Goal: Task Accomplishment & Management: Manage account settings

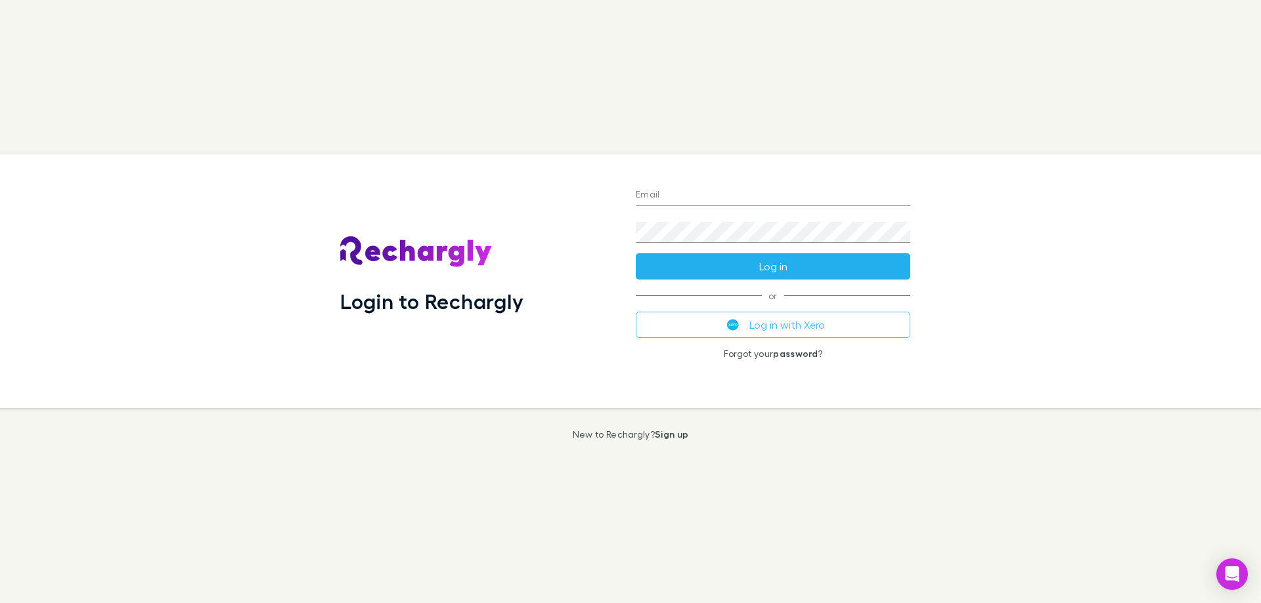
type input "**********"
click at [725, 261] on button "Log in" at bounding box center [773, 266] width 274 height 26
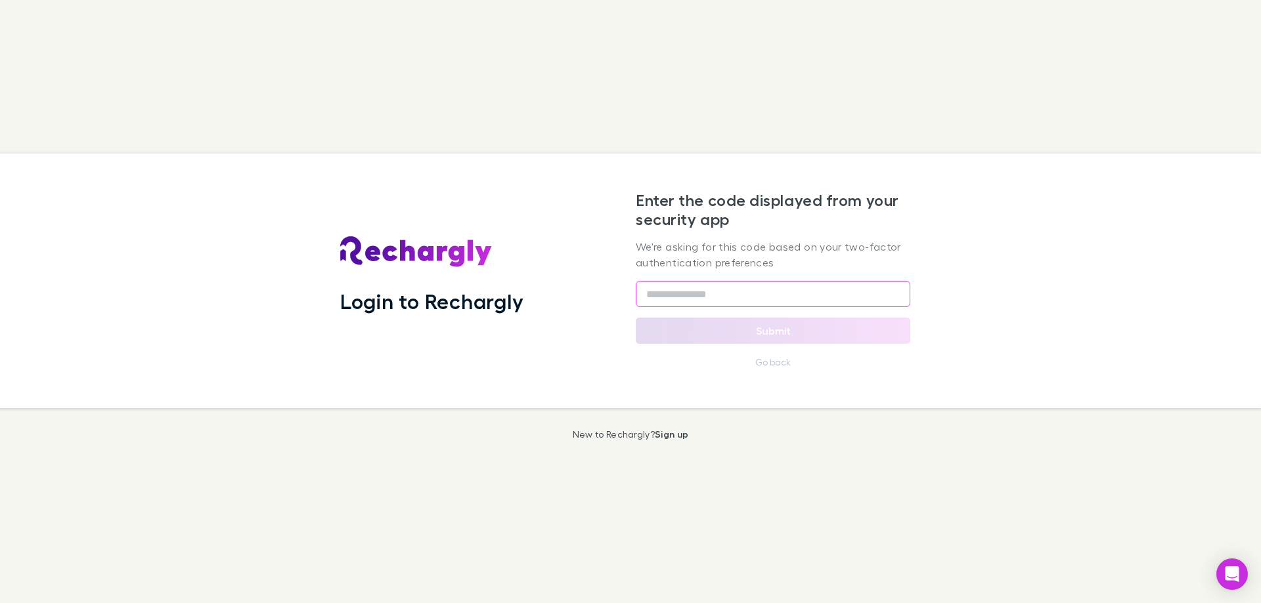
click at [845, 299] on input "text" at bounding box center [773, 294] width 274 height 26
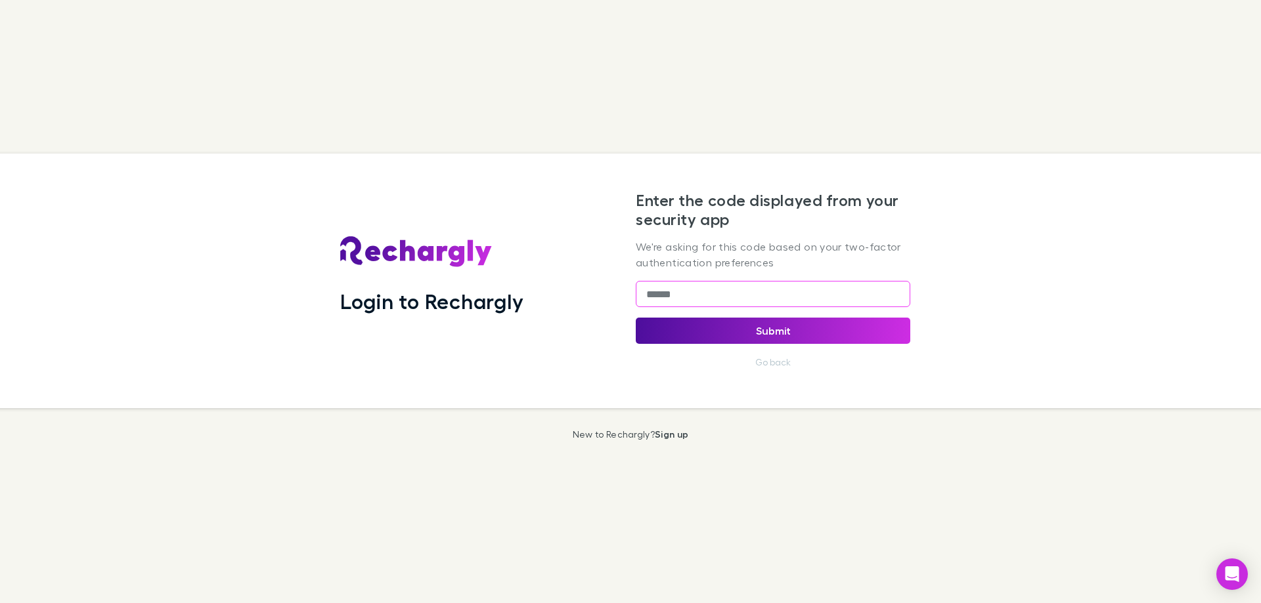
type input "******"
click at [796, 329] on button "Submit" at bounding box center [773, 331] width 274 height 26
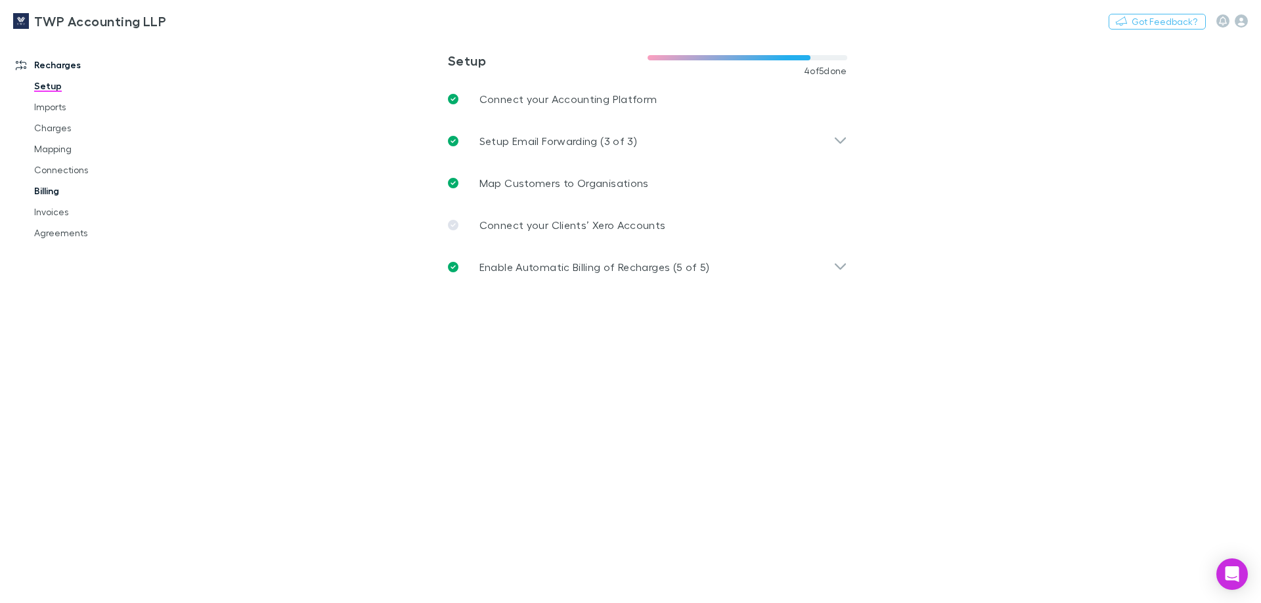
click at [60, 192] on link "Billing" at bounding box center [99, 191] width 156 height 21
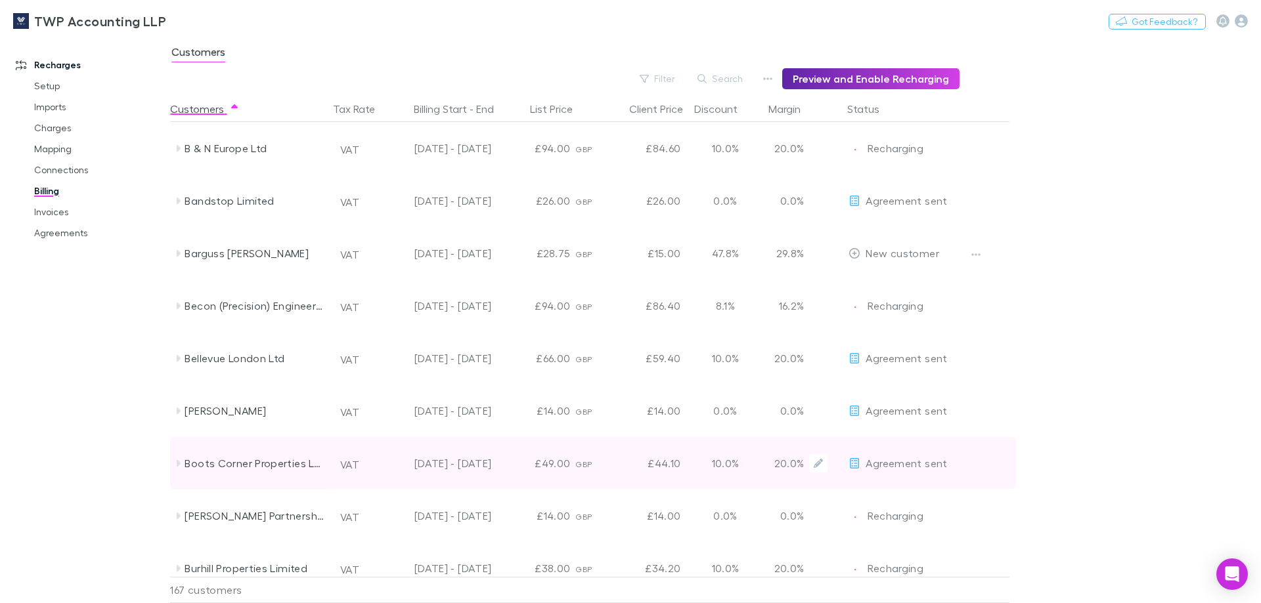
scroll to position [985, 0]
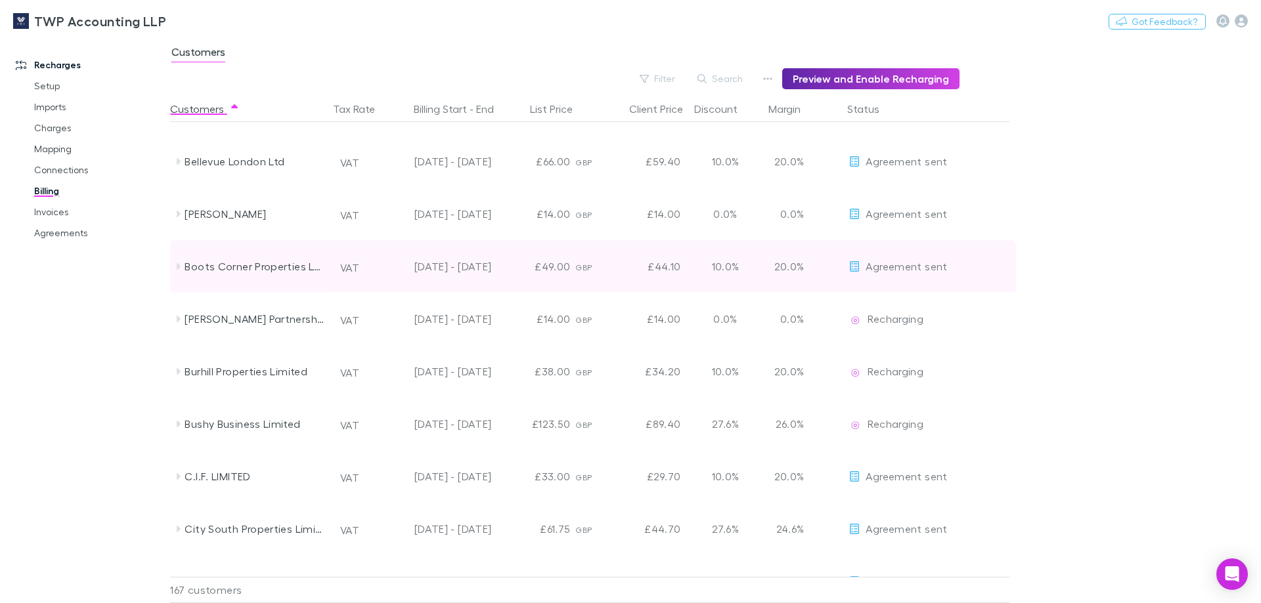
click at [179, 269] on icon at bounding box center [178, 266] width 11 height 11
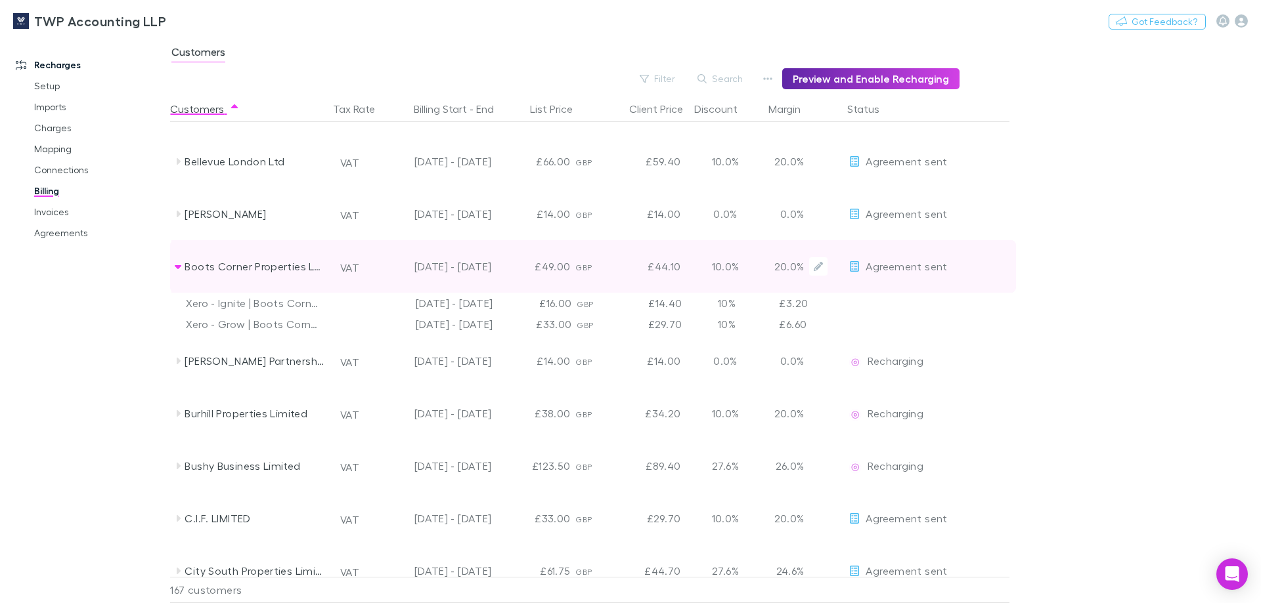
click at [858, 265] on icon at bounding box center [854, 266] width 9 height 11
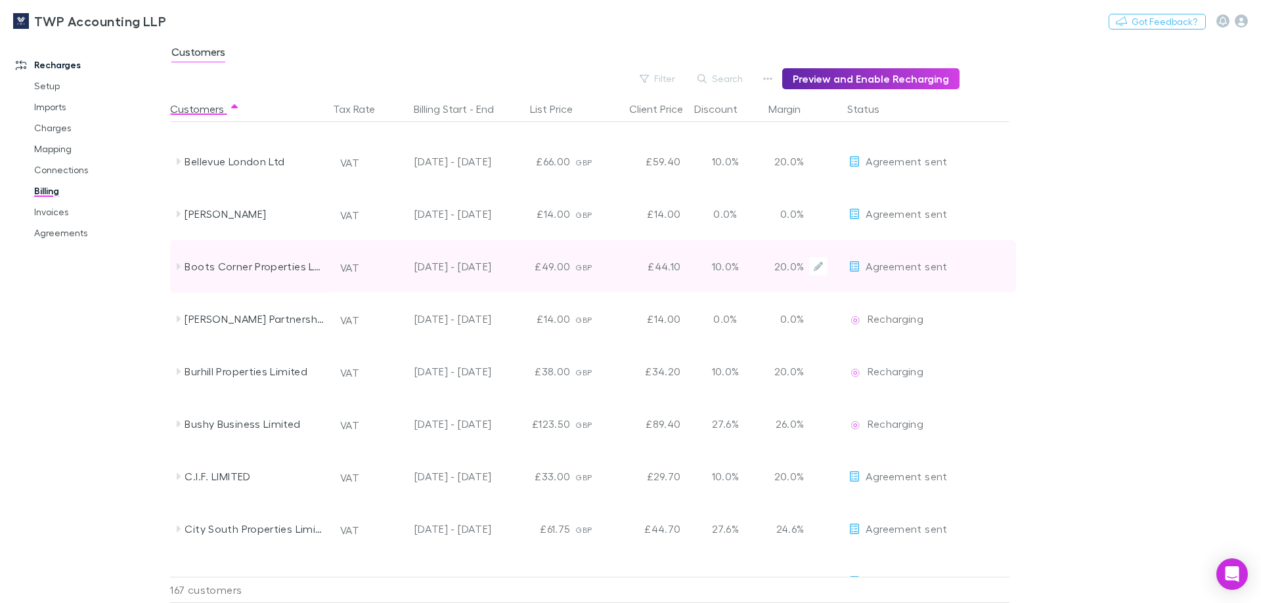
click at [875, 265] on span "Agreement sent" at bounding box center [905, 266] width 81 height 12
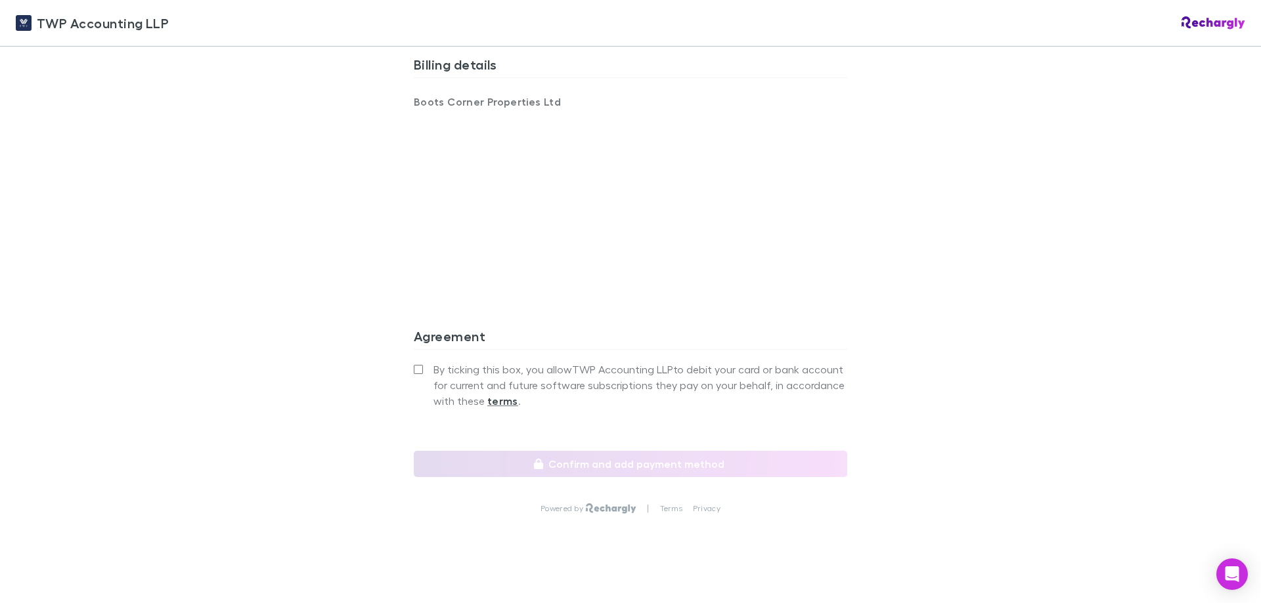
scroll to position [829, 0]
